Goal: Navigation & Orientation: Find specific page/section

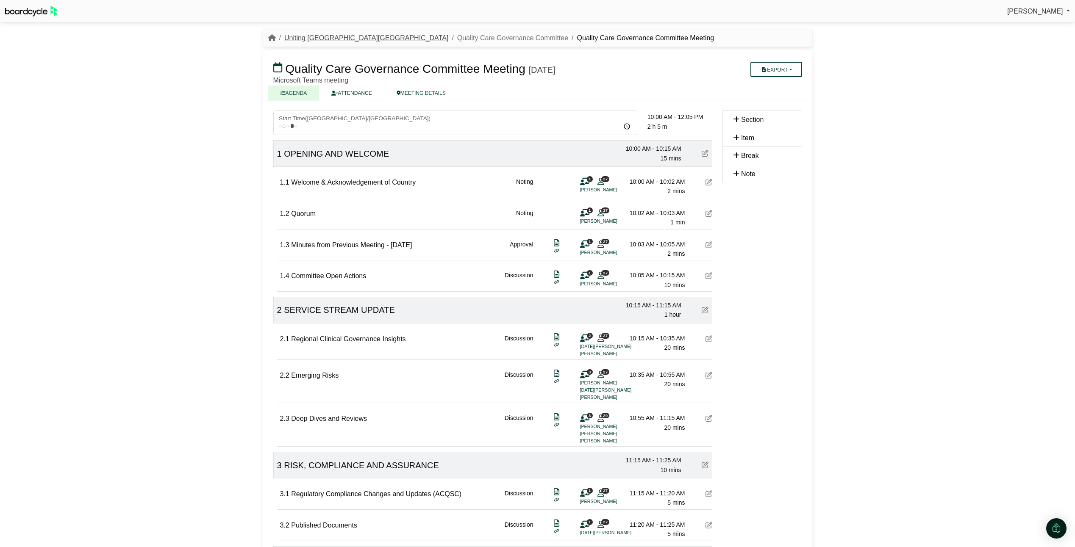
click at [314, 39] on link "Uniting [GEOGRAPHIC_DATA][GEOGRAPHIC_DATA]" at bounding box center [366, 37] width 164 height 7
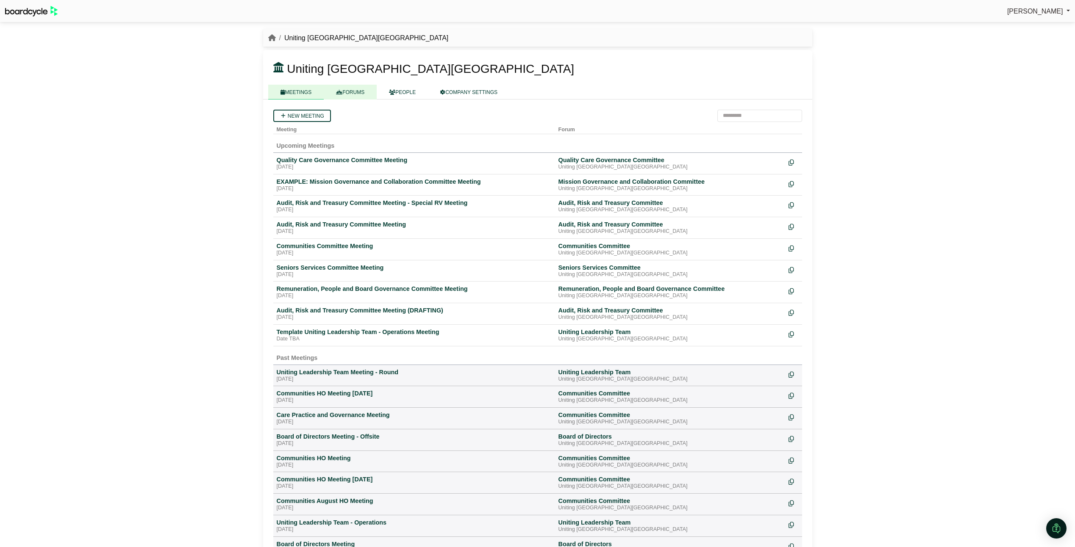
click at [348, 89] on link "FORUMS" at bounding box center [350, 92] width 53 height 15
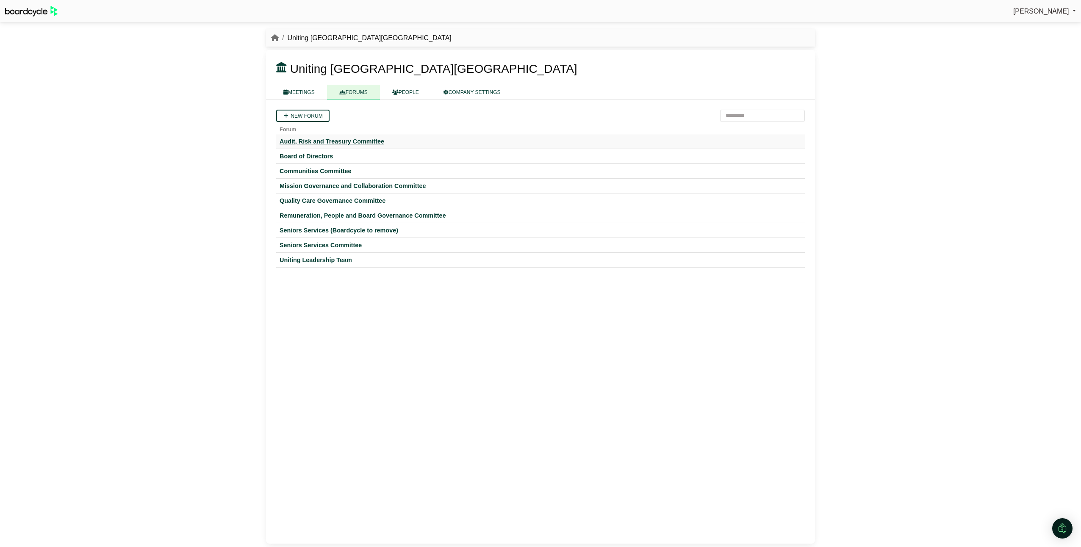
click at [296, 142] on div "Audit, Risk and Treasury Committee" at bounding box center [541, 142] width 522 height 8
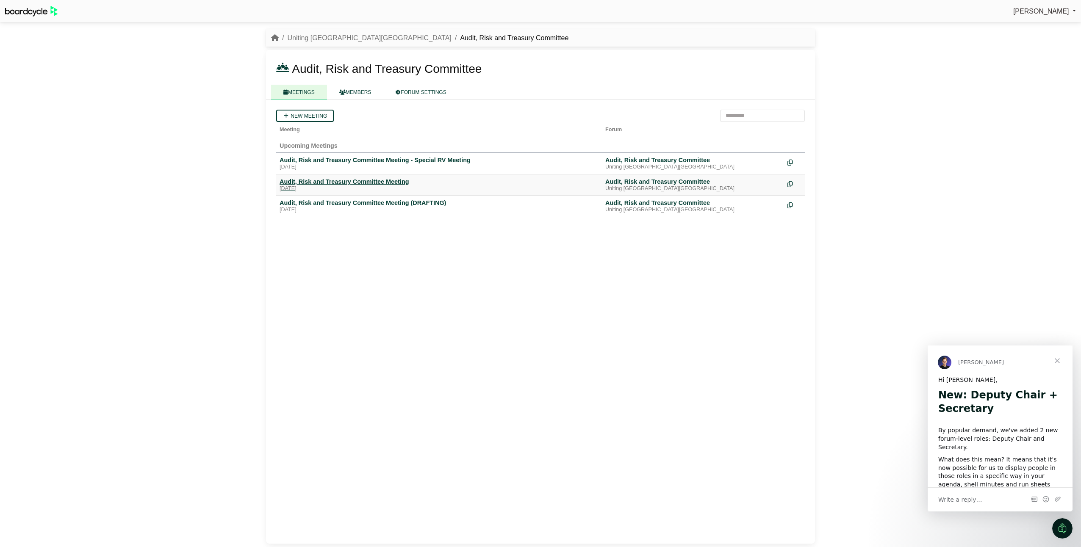
click at [352, 184] on div "Audit, Risk and Treasury Committee Meeting" at bounding box center [439, 182] width 319 height 8
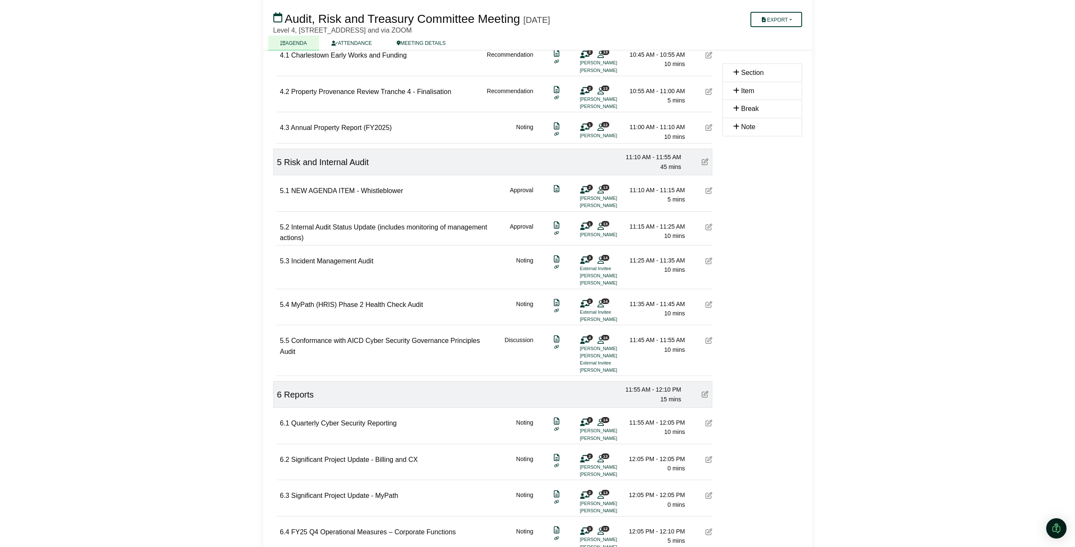
scroll to position [805, 0]
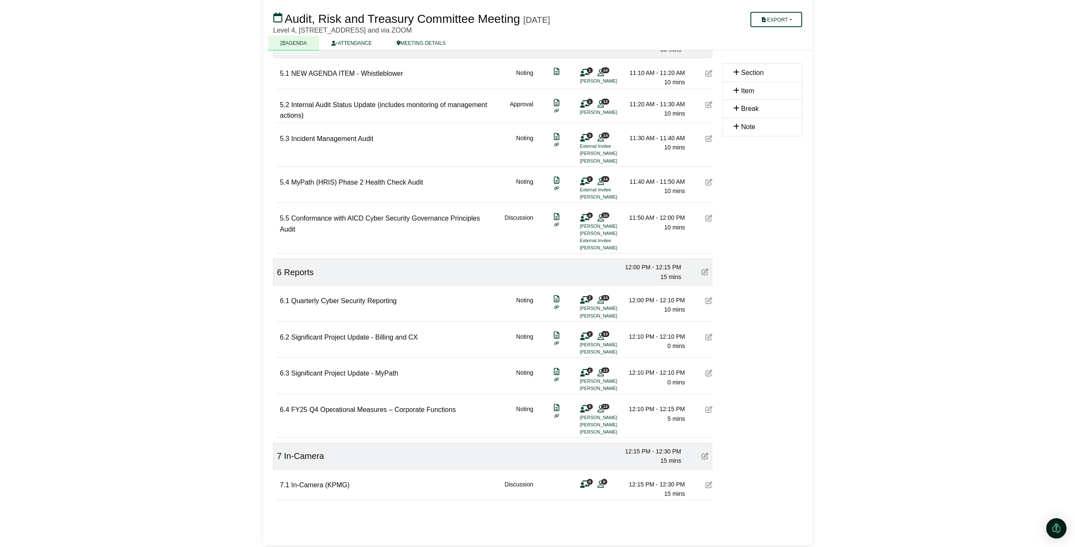
scroll to position [678, 0]
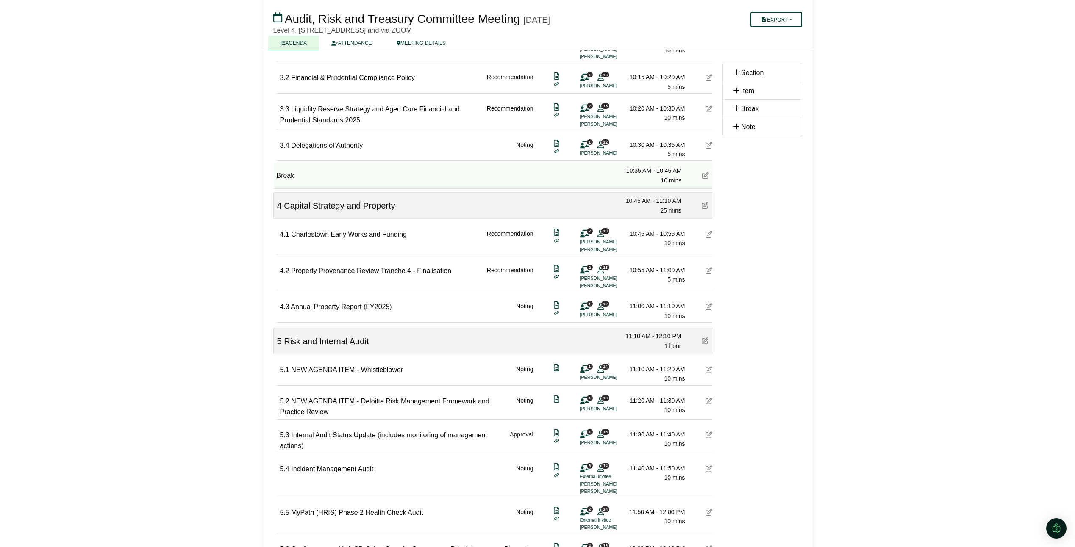
scroll to position [678, 0]
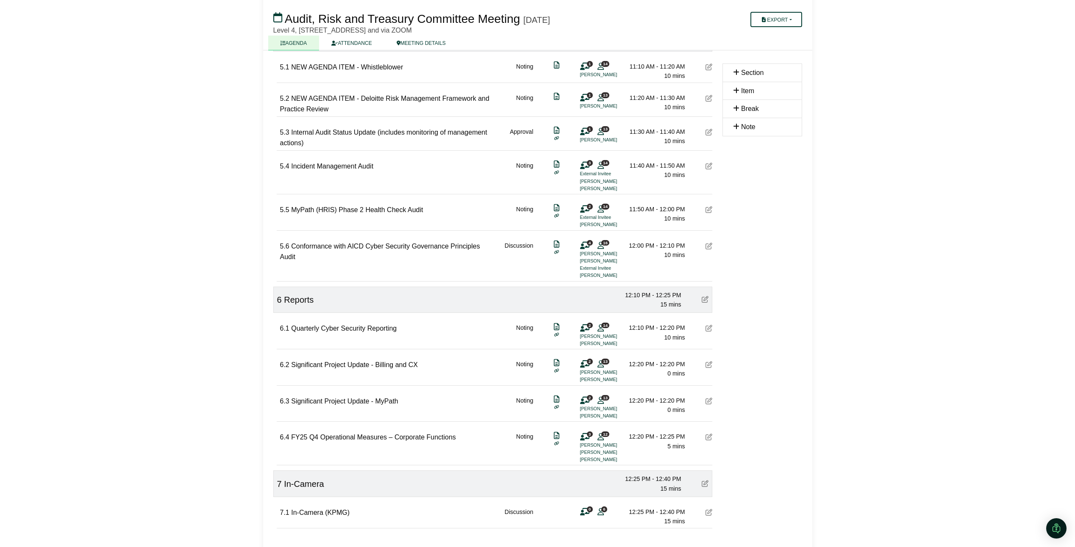
scroll to position [801, 0]
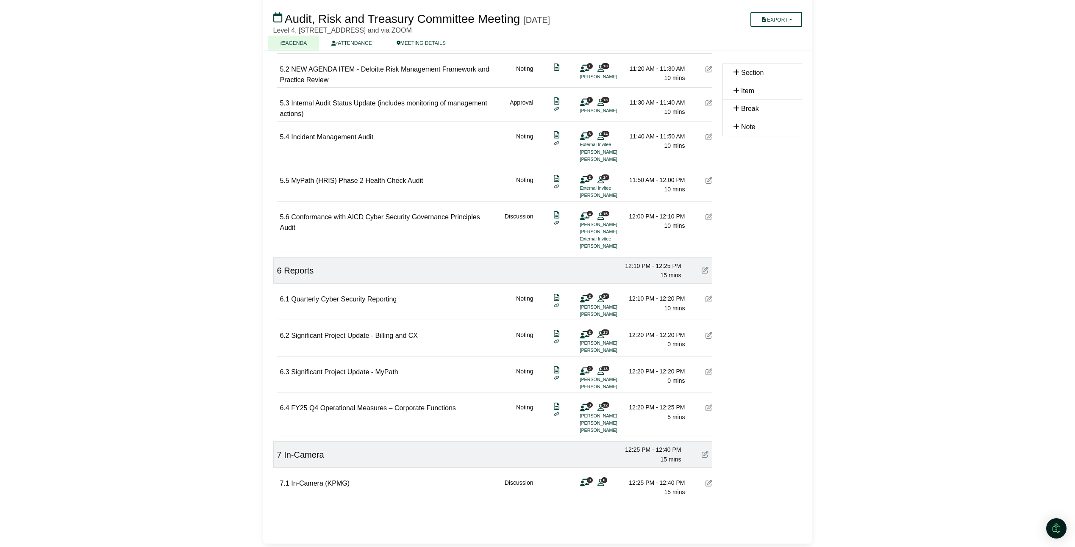
scroll to position [886, 0]
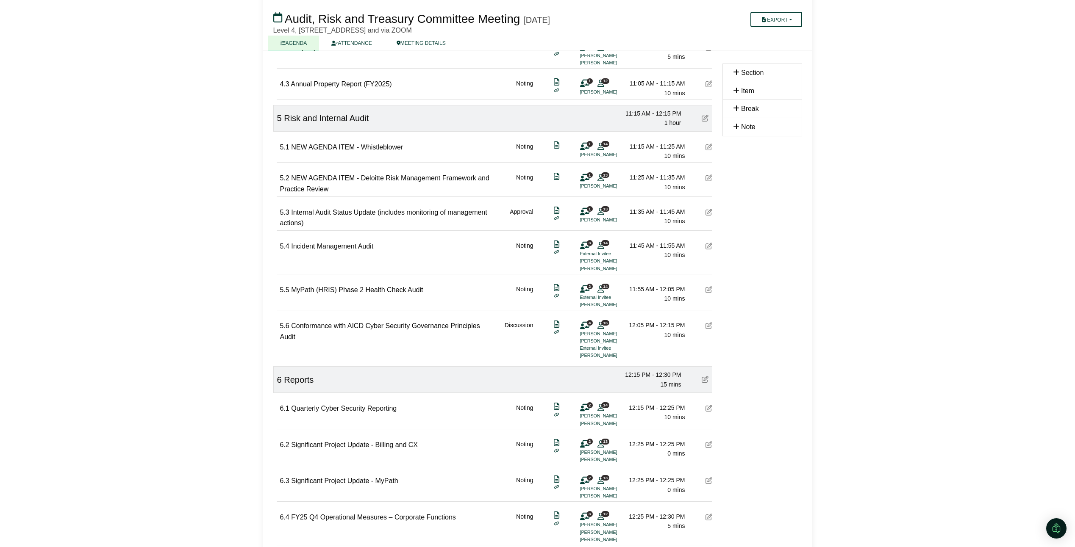
scroll to position [763, 0]
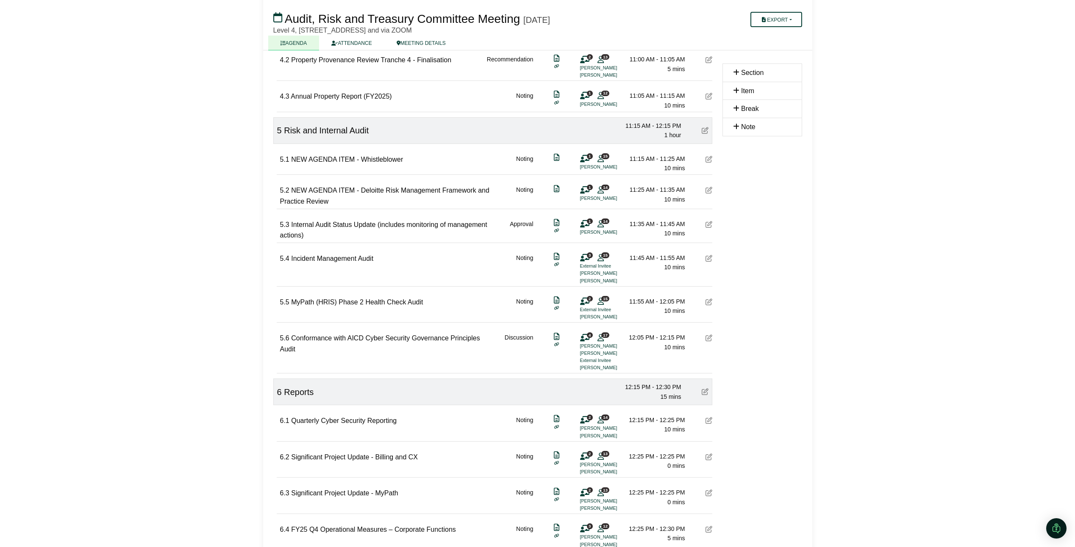
scroll to position [790, 0]
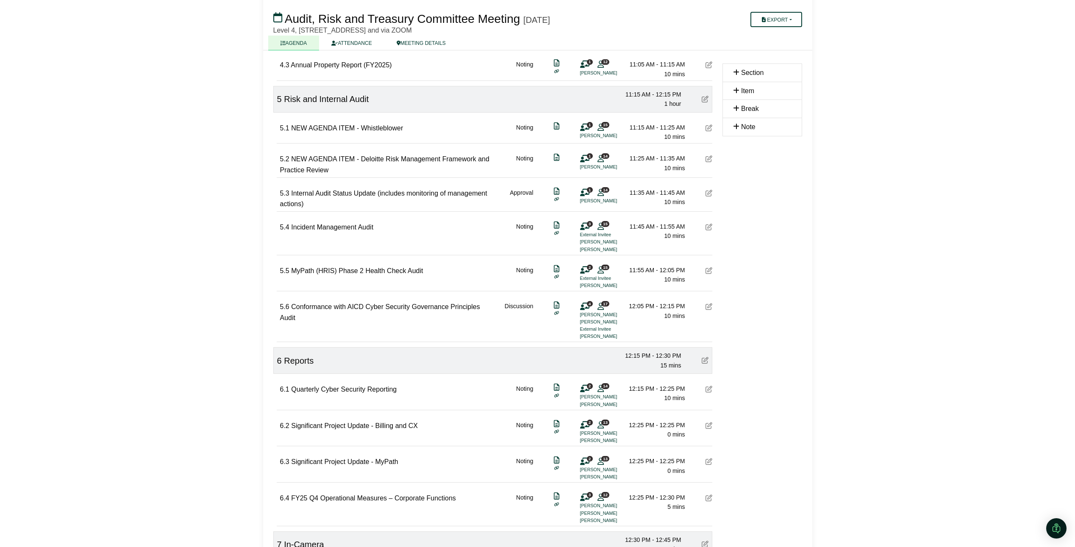
scroll to position [874, 0]
